Goal: Information Seeking & Learning: Learn about a topic

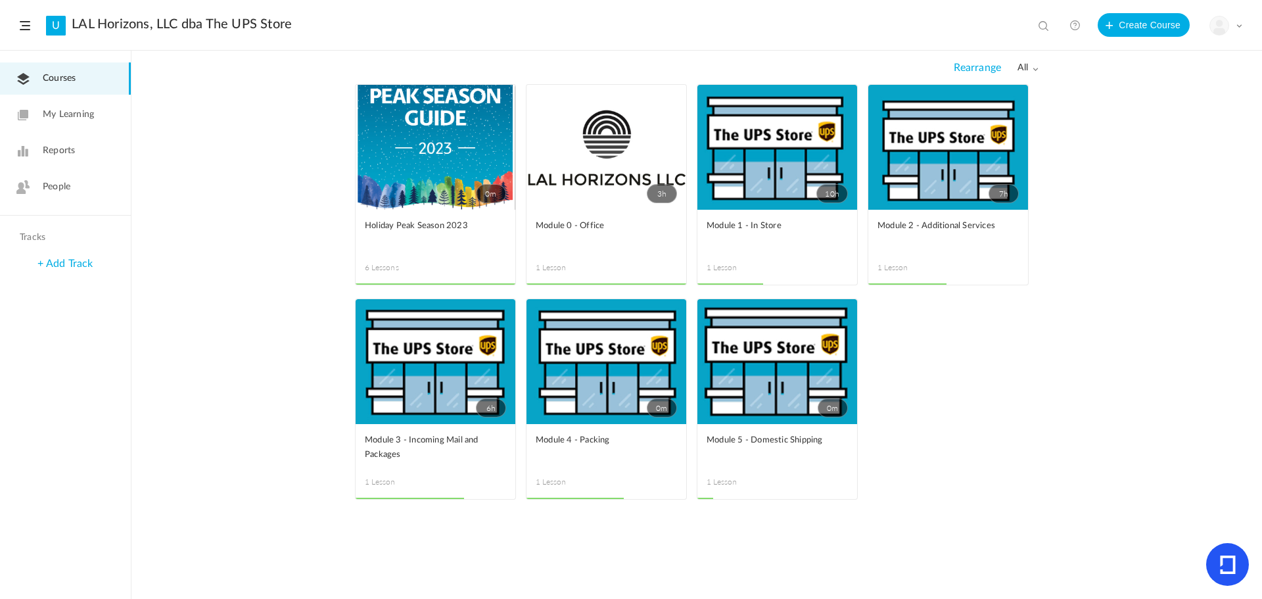
click at [596, 183] on link "3h" at bounding box center [606, 147] width 160 height 125
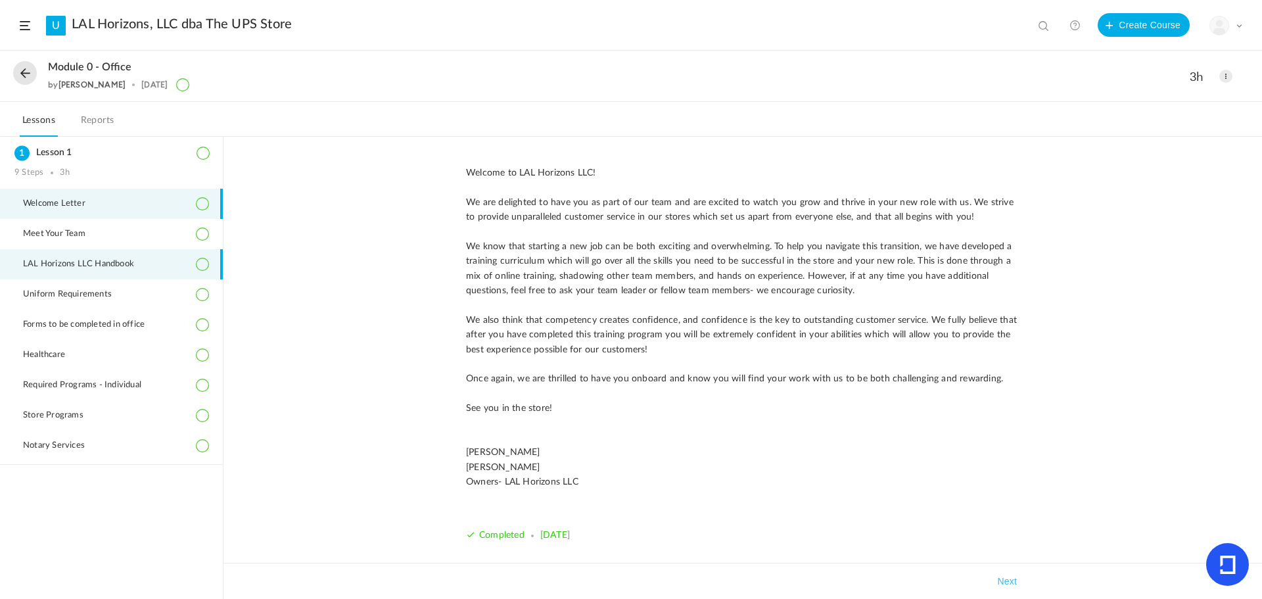
click at [129, 265] on span "LAL Horizons LLC Handbook" at bounding box center [87, 264] width 128 height 11
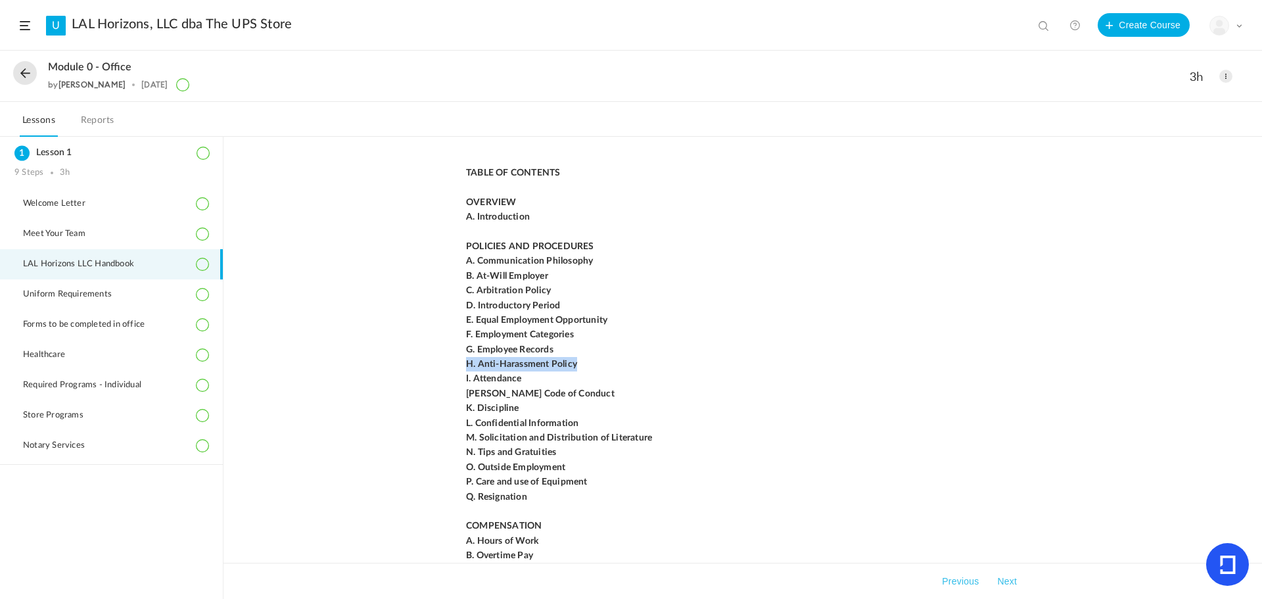
drag, startPoint x: 453, startPoint y: 362, endPoint x: 588, endPoint y: 360, distance: 135.4
drag, startPoint x: 457, startPoint y: 394, endPoint x: 730, endPoint y: 369, distance: 273.2
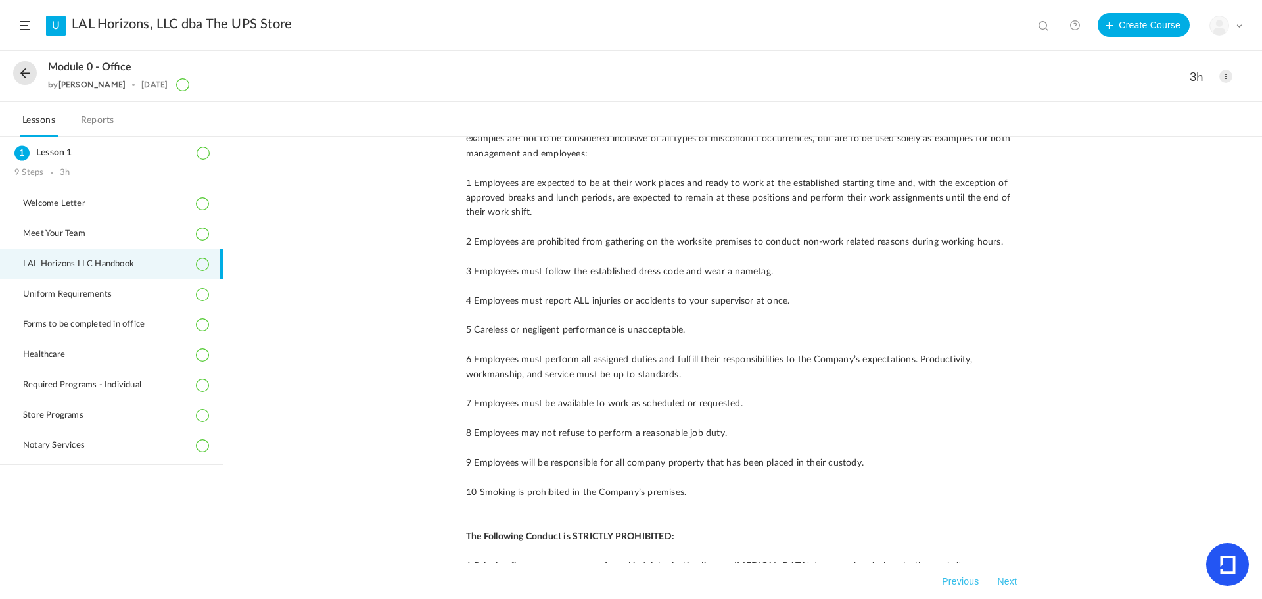
scroll to position [3352, 0]
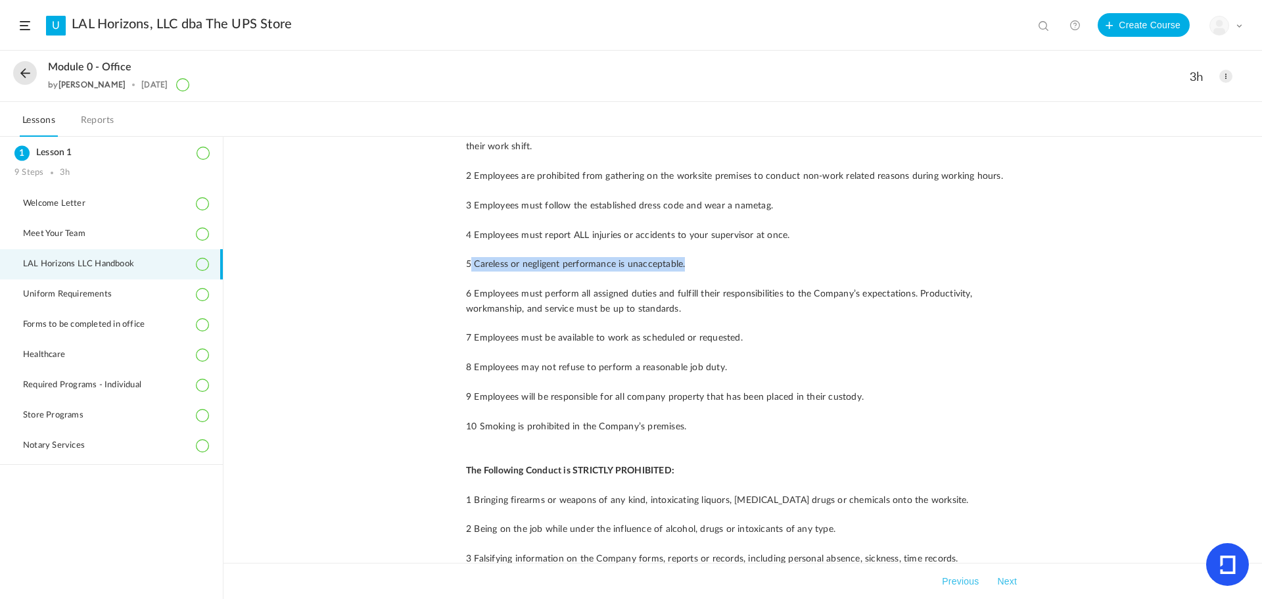
drag, startPoint x: 467, startPoint y: 250, endPoint x: 735, endPoint y: 246, distance: 267.5
click at [735, 257] on p "5 Careless or negligent performance is unacceptable." at bounding box center [742, 264] width 553 height 14
click at [711, 257] on p "5 Careless or negligent performance is unacceptable." at bounding box center [742, 264] width 553 height 14
drag, startPoint x: 712, startPoint y: 252, endPoint x: 444, endPoint y: 256, distance: 268.2
click at [444, 256] on div "TABLE OF CONTENTS OVERVIEW A. Introduction POLICIES AND PROCEDURES A. Communica…" at bounding box center [742, 368] width 1038 height 462
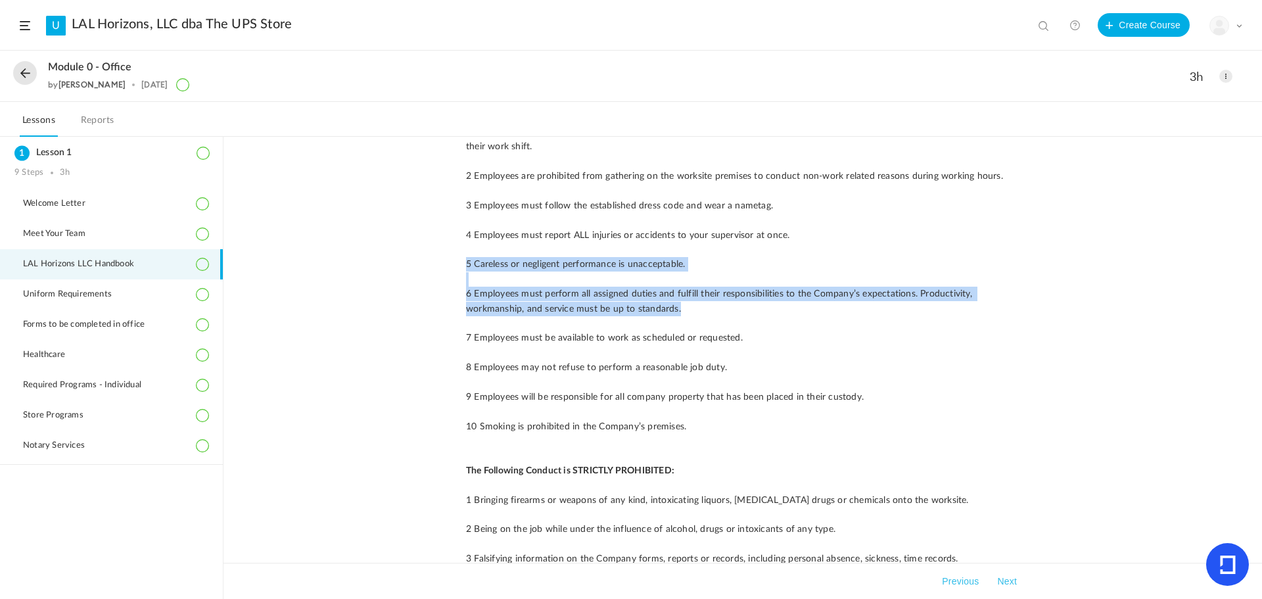
drag, startPoint x: 688, startPoint y: 294, endPoint x: 467, endPoint y: 249, distance: 226.1
copy p "5 Careless or negligent performance is unacceptable. 6 Employees must perform a…"
click at [810, 272] on p at bounding box center [742, 279] width 553 height 14
